Goal: Information Seeking & Learning: Learn about a topic

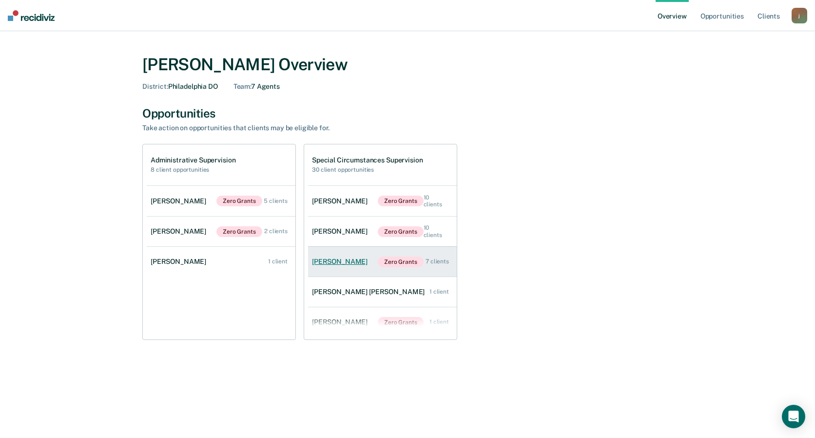
click at [353, 262] on link "[PERSON_NAME] Zero Grants 7 clients" at bounding box center [382, 262] width 149 height 30
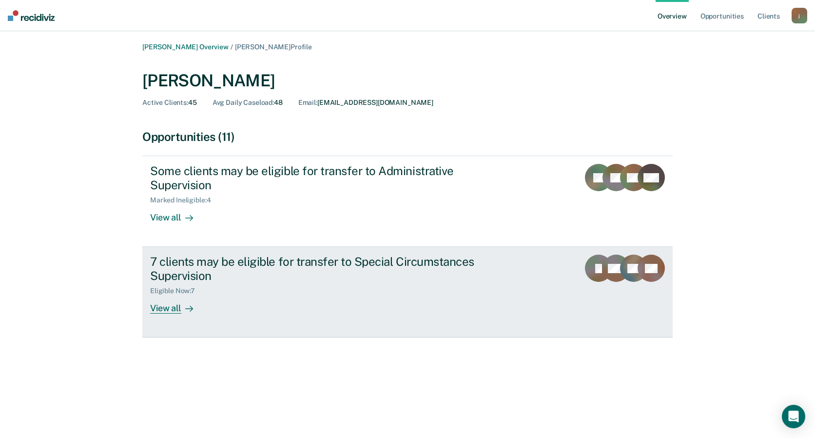
click at [276, 296] on div "7 clients may be eligible for transfer to Special Circumstances Supervision Eli…" at bounding box center [333, 283] width 366 height 59
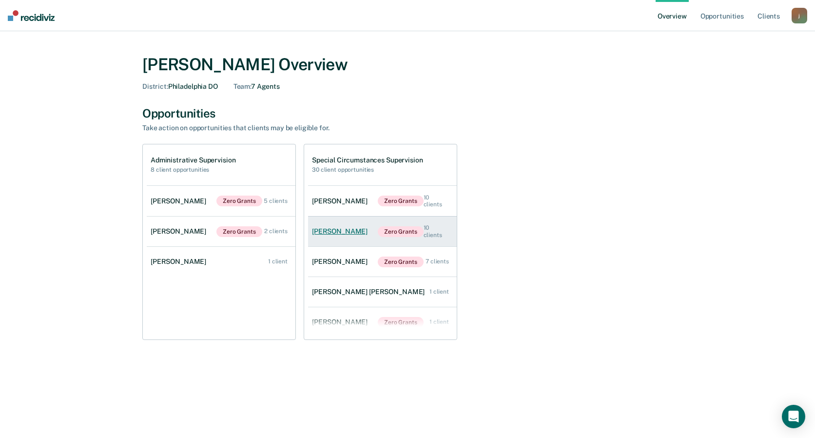
click at [342, 229] on div "[PERSON_NAME]" at bounding box center [341, 231] width 59 height 8
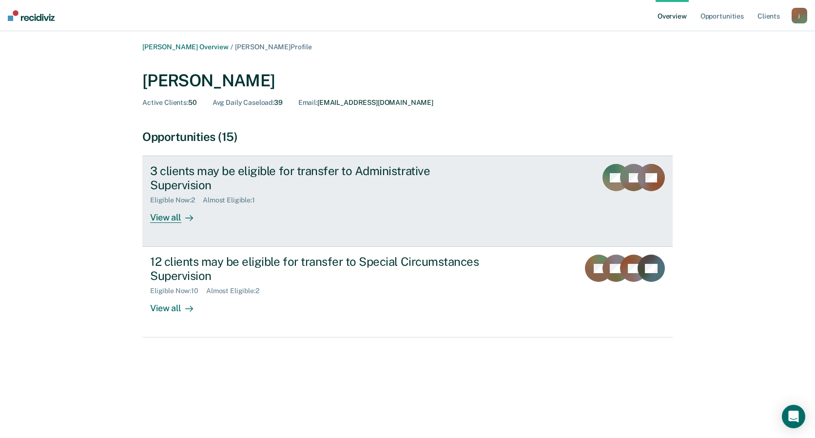
click at [185, 214] on icon at bounding box center [189, 218] width 8 height 8
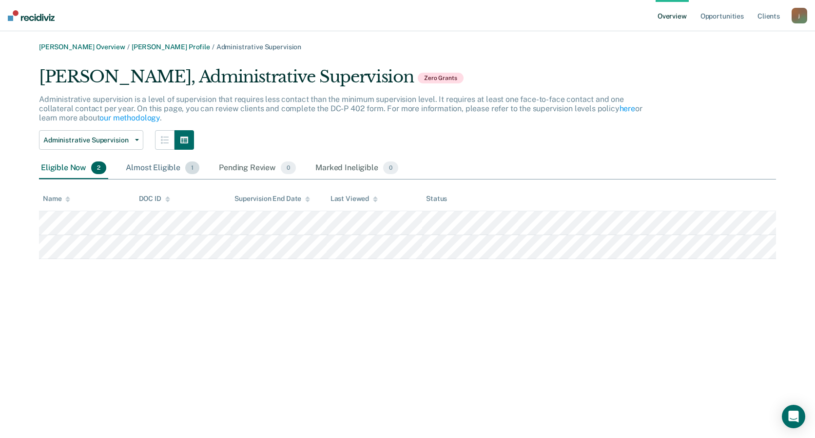
click at [172, 170] on div "Almost Eligible 1" at bounding box center [163, 167] width 78 height 21
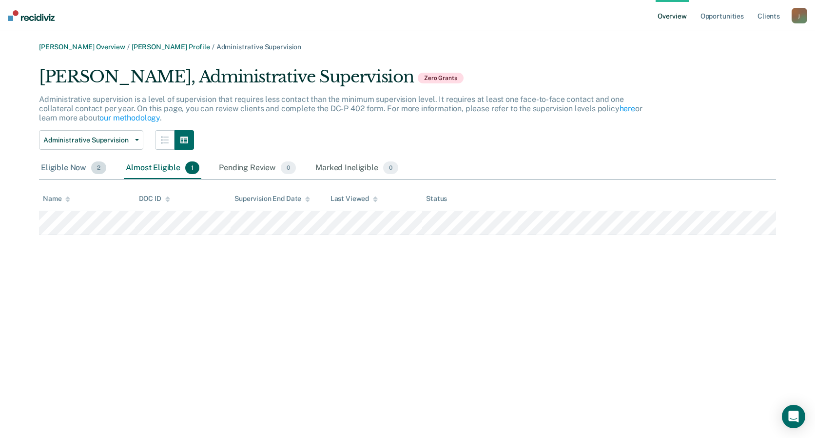
click at [69, 170] on div "Eligible Now 2" at bounding box center [73, 167] width 69 height 21
